Goal: Transaction & Acquisition: Book appointment/travel/reservation

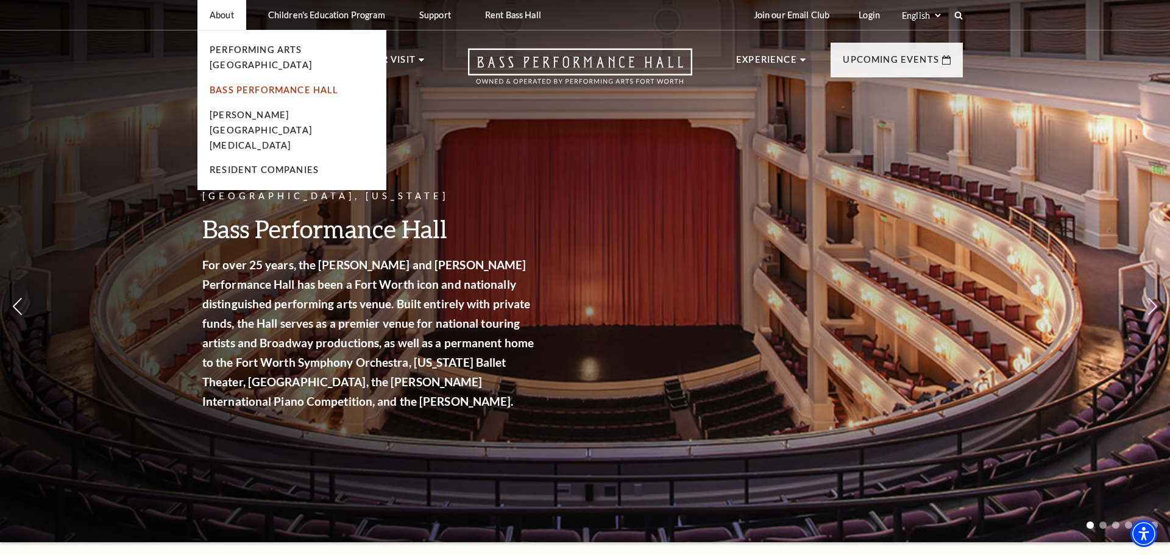
click at [258, 85] on link "Bass Performance Hall" at bounding box center [274, 90] width 129 height 10
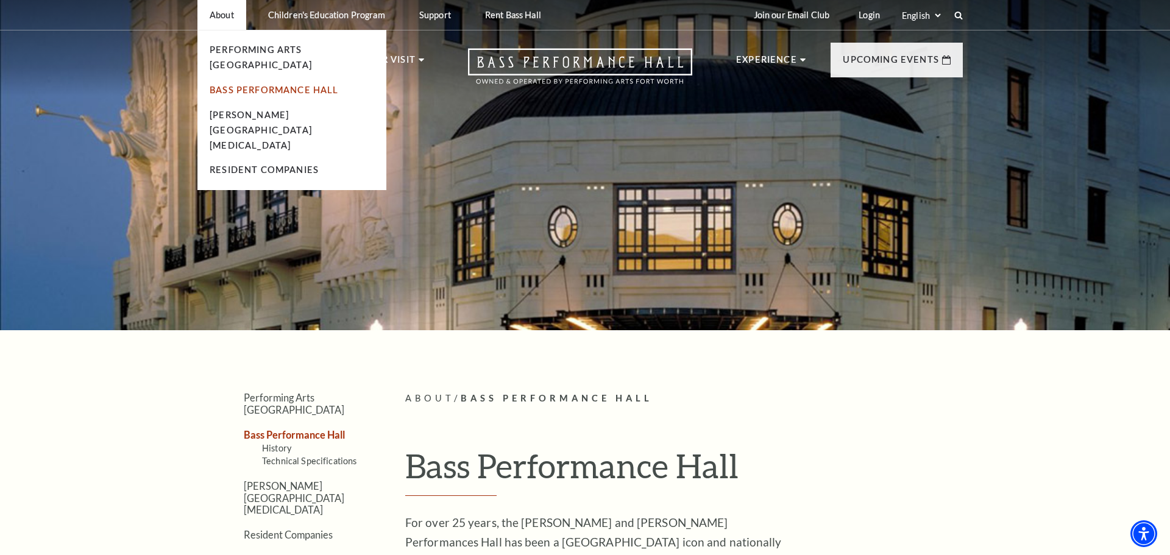
click at [244, 85] on link "Bass Performance Hall" at bounding box center [274, 90] width 129 height 10
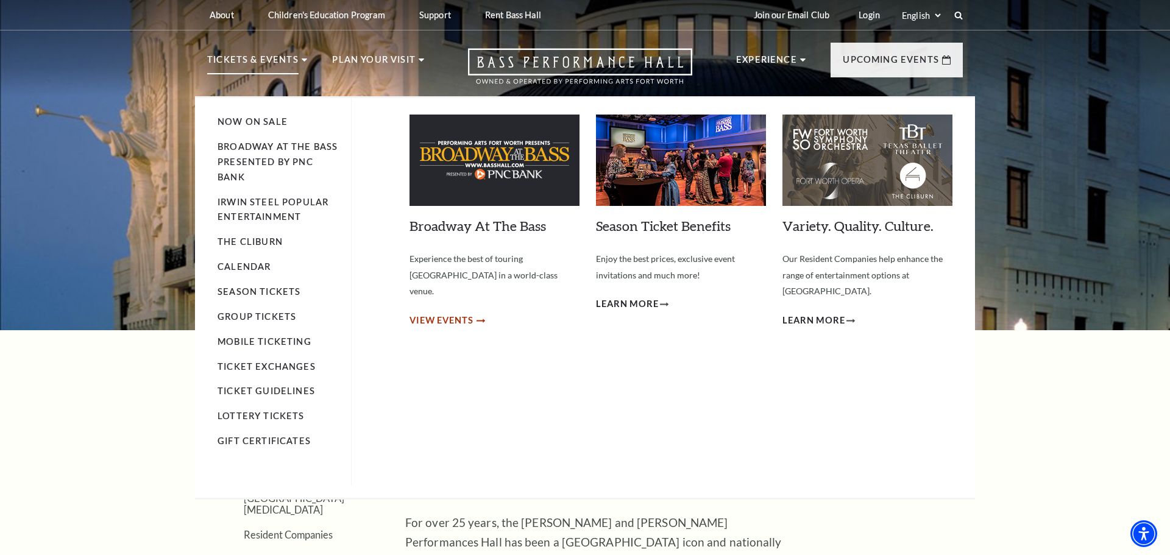
click at [431, 313] on span "View Events" at bounding box center [441, 320] width 64 height 15
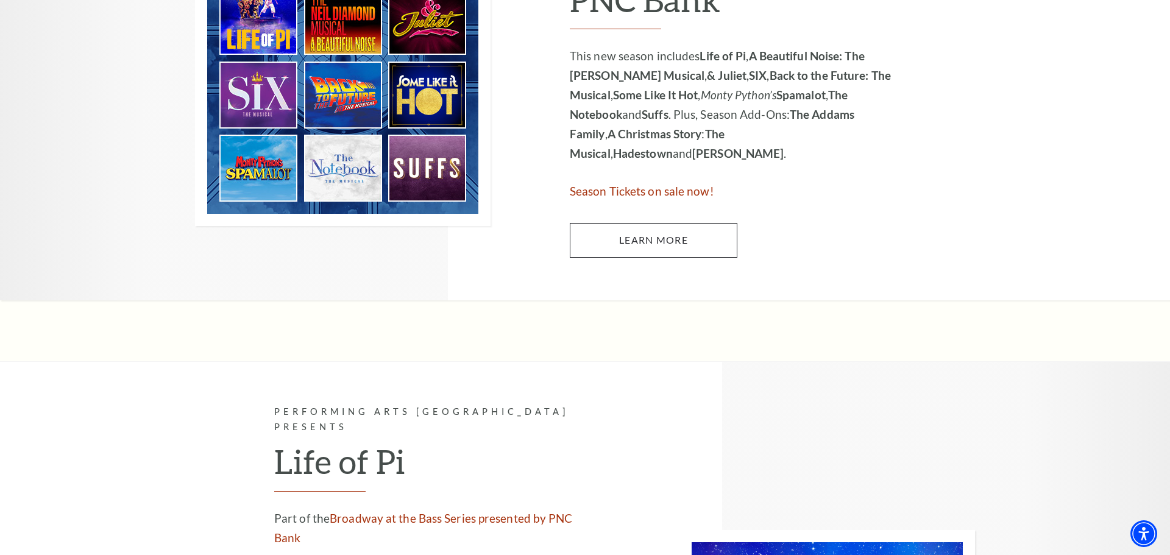
scroll to position [585, 0]
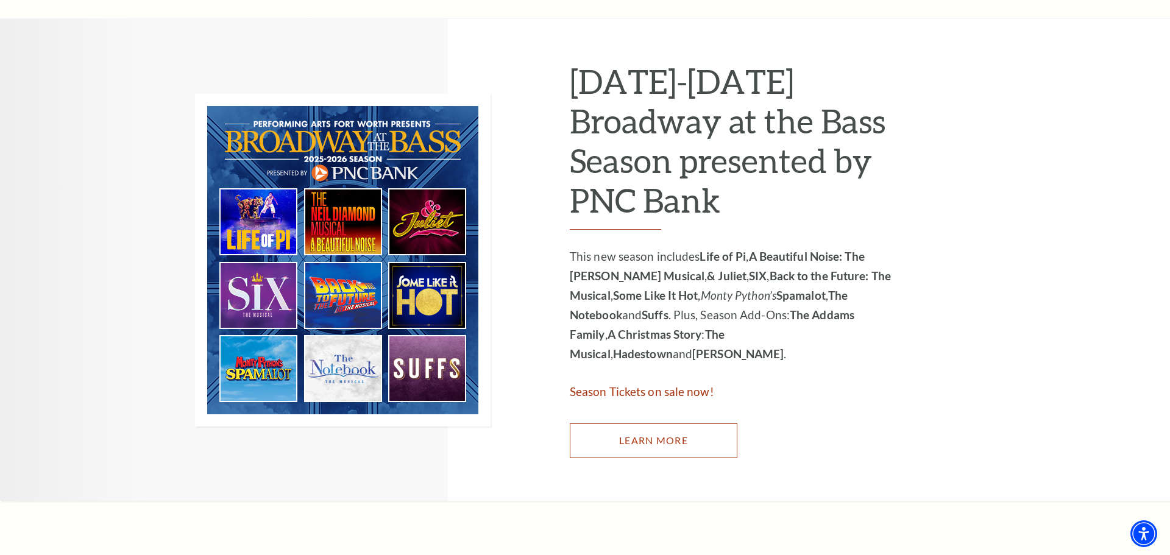
click at [625, 436] on link "Learn More" at bounding box center [654, 440] width 168 height 34
